Goal: Task Accomplishment & Management: Use online tool/utility

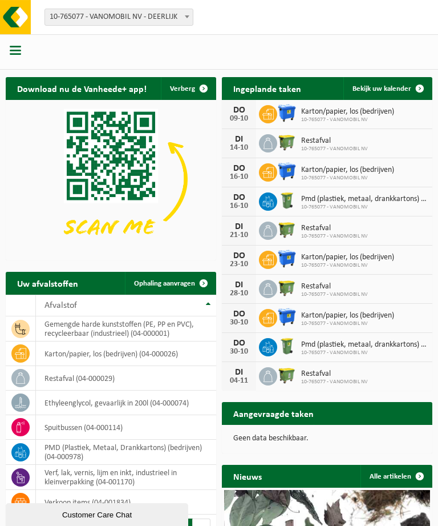
click at [263, 424] on div "Aangevraagde taken Toon de aangevraagde taken" at bounding box center [327, 413] width 211 height 23
click at [167, 279] on link "Ophaling aanvragen" at bounding box center [170, 283] width 90 height 23
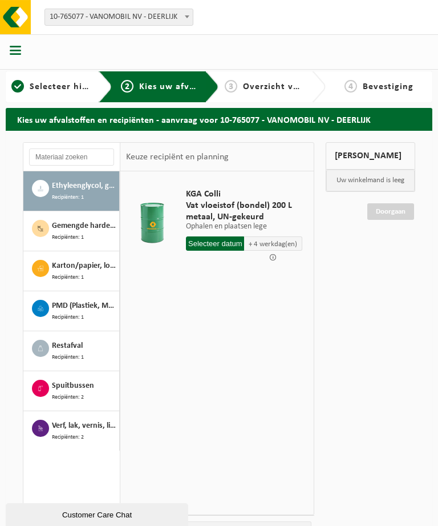
click at [70, 223] on span "Gemengde harde kunststoffen (PE, PP en PVC), recycleerbaar (industrieel)" at bounding box center [84, 226] width 65 height 13
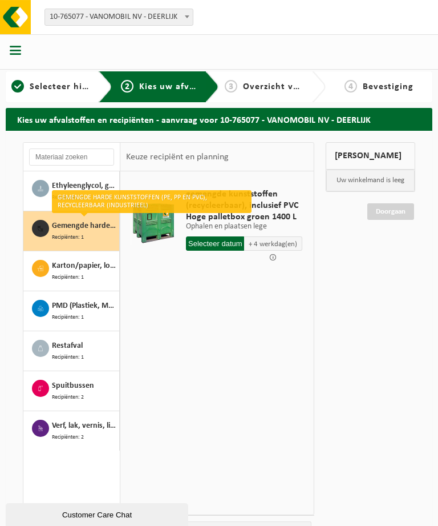
click at [211, 244] on input "text" at bounding box center [215, 243] width 58 height 14
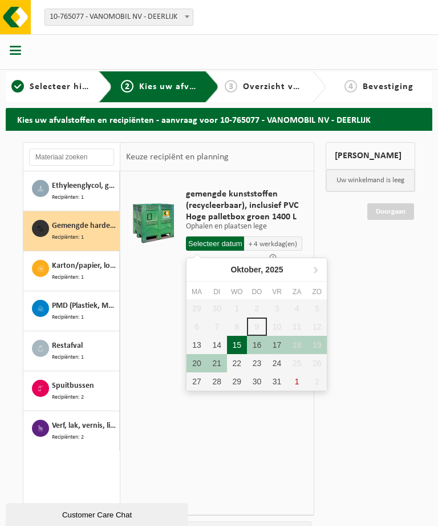
click at [237, 344] on div "15" at bounding box center [237, 345] width 20 height 18
type input "Van 2025-10-15"
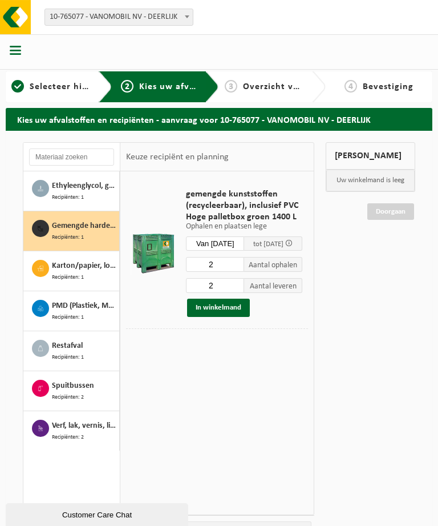
click at [259, 291] on span "Aantal leveren" at bounding box center [273, 285] width 58 height 15
click at [220, 288] on input "2" at bounding box center [215, 285] width 58 height 15
type input "3"
click at [209, 311] on button "In winkelmand" at bounding box center [218, 308] width 63 height 18
click at [212, 309] on button "In winkelmand" at bounding box center [218, 308] width 63 height 18
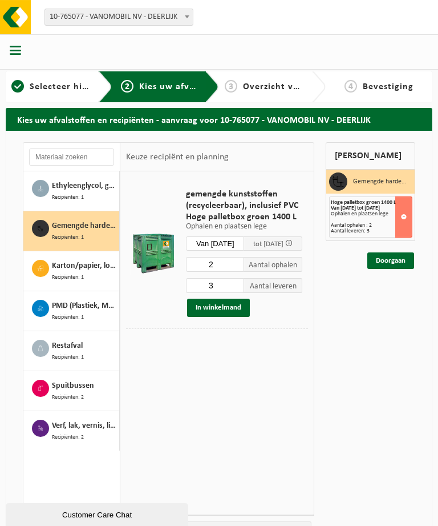
click at [386, 261] on link "Doorgaan" at bounding box center [391, 260] width 47 height 17
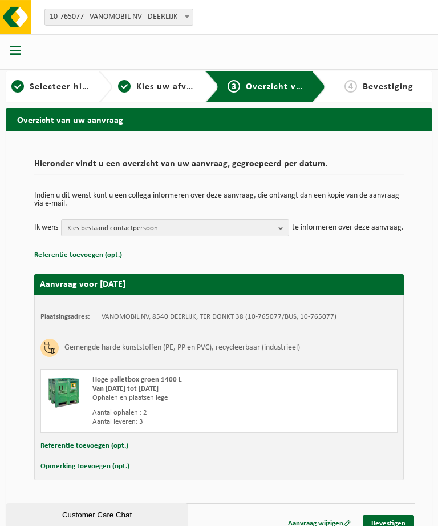
scroll to position [29, 0]
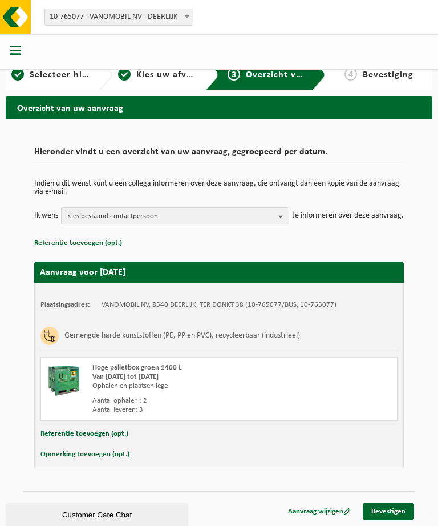
click at [278, 207] on button "Kies bestaand contactpersoon" at bounding box center [175, 215] width 228 height 17
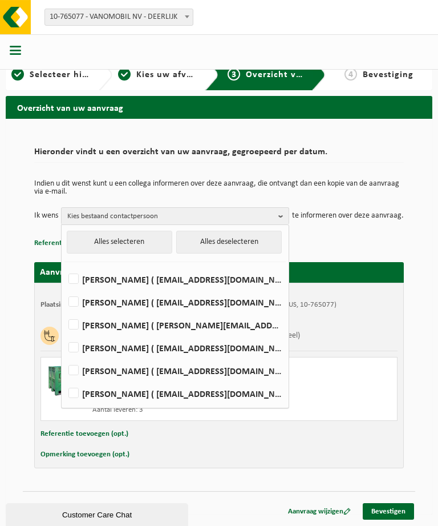
click at [100, 339] on label "DIEDERIK DEWAELE ( diederik.dewaele@vanomobil.be )" at bounding box center [174, 347] width 217 height 17
click at [65, 333] on input "DIEDERIK DEWAELE ( diederik.dewaele@vanomobil.be )" at bounding box center [64, 333] width 1 height 1
checkbox input "true"
click at [385, 513] on link "Bevestigen" at bounding box center [388, 511] width 51 height 17
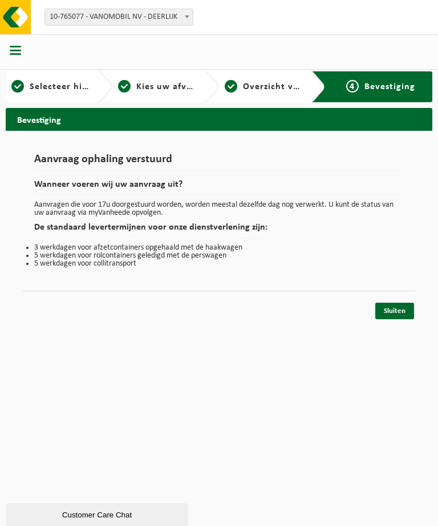
click at [395, 311] on link "Sluiten" at bounding box center [395, 311] width 39 height 17
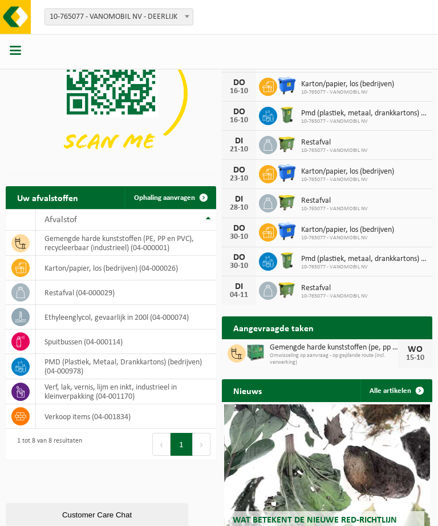
scroll to position [86, 0]
click at [37, 420] on td "verkoop items (04-001834)" at bounding box center [126, 416] width 180 height 25
click at [19, 416] on icon at bounding box center [20, 415] width 11 height 11
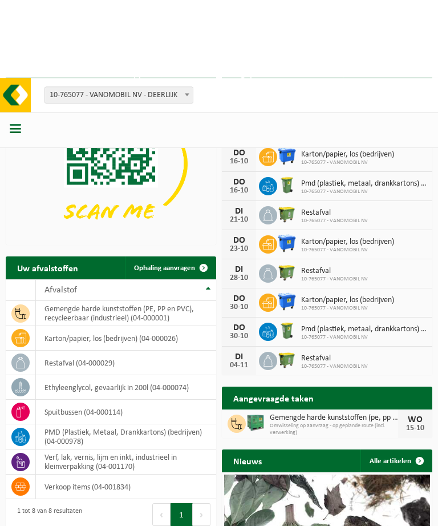
scroll to position [0, 0]
